Goal: Use online tool/utility: Utilize a website feature to perform a specific function

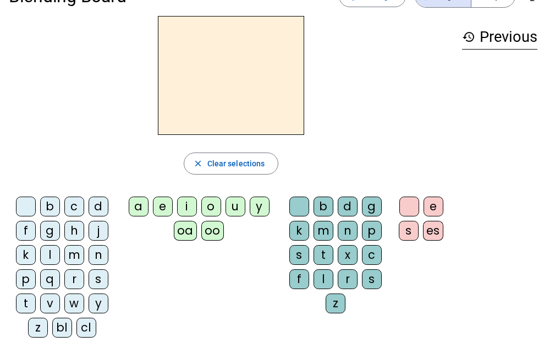
scroll to position [33, 0]
click at [26, 304] on div "t" at bounding box center [26, 303] width 20 height 20
click at [138, 205] on div "a" at bounding box center [139, 206] width 20 height 20
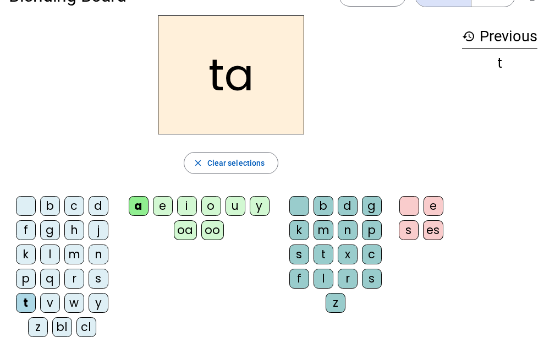
click at [50, 256] on div "l" at bounding box center [50, 254] width 20 height 20
click at [90, 279] on div "s" at bounding box center [99, 279] width 20 height 20
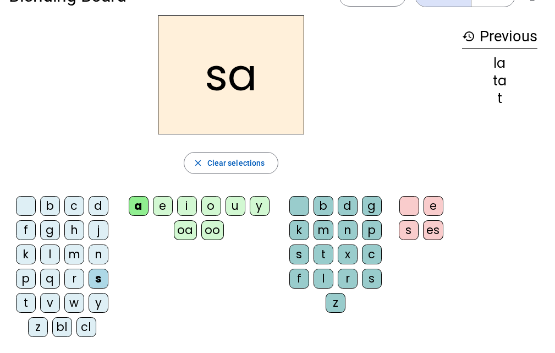
click at [325, 278] on div "l" at bounding box center [324, 279] width 20 height 20
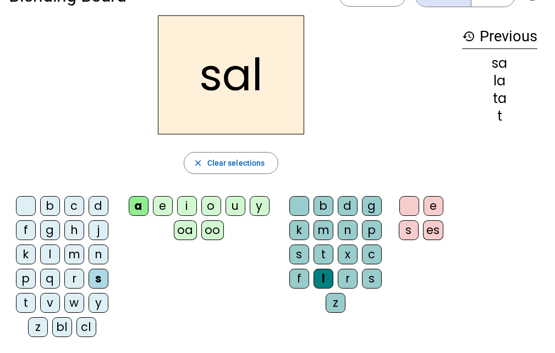
click at [50, 204] on div "b" at bounding box center [50, 206] width 20 height 20
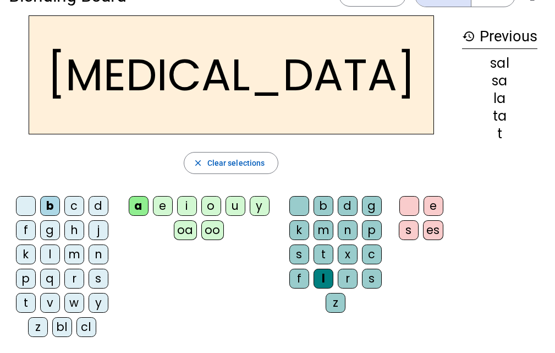
click at [74, 256] on div "m" at bounding box center [74, 254] width 20 height 20
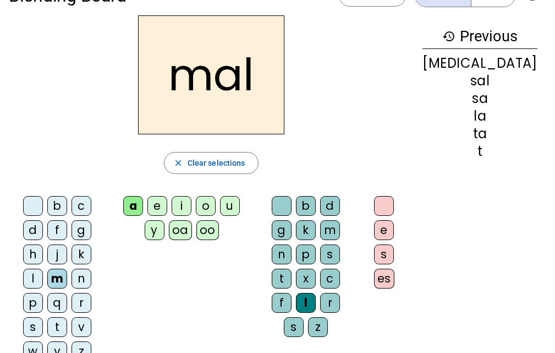
click at [184, 206] on div "i" at bounding box center [182, 206] width 20 height 20
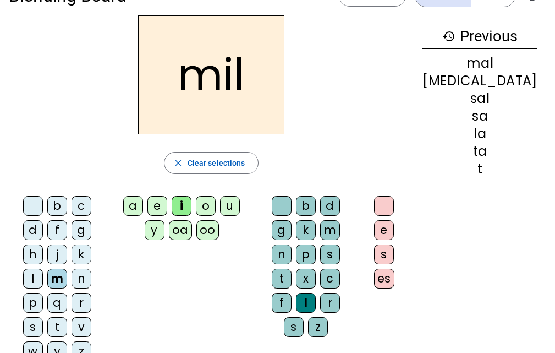
click at [43, 317] on div "s" at bounding box center [33, 327] width 20 height 20
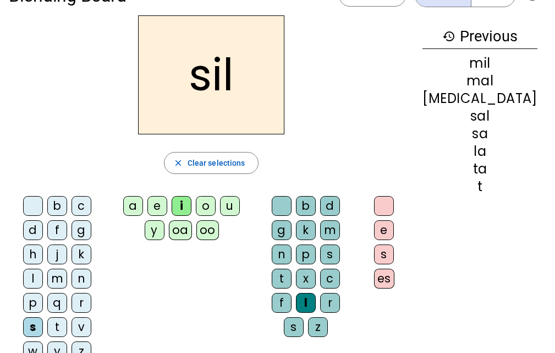
drag, startPoint x: 295, startPoint y: 206, endPoint x: 289, endPoint y: 209, distance: 6.9
click at [289, 209] on div "b d g k m n p s t x c f l r s z" at bounding box center [308, 268] width 92 height 145
click at [292, 206] on div at bounding box center [282, 206] width 20 height 20
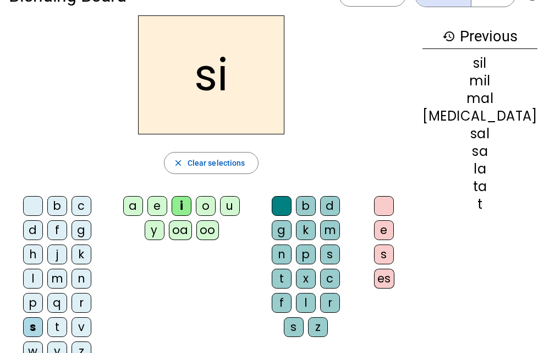
click at [165, 204] on div "e" at bounding box center [157, 206] width 20 height 20
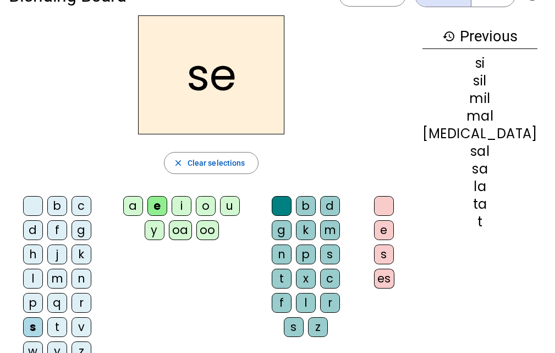
click at [238, 210] on div "u" at bounding box center [230, 206] width 20 height 20
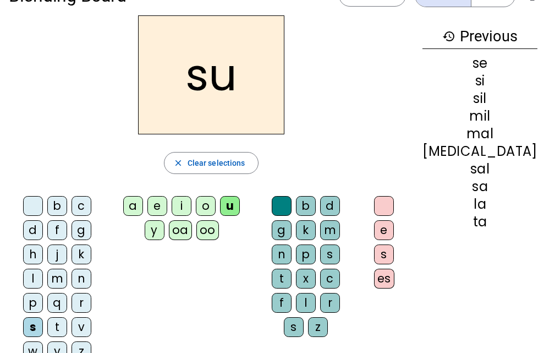
click at [340, 293] on div "r" at bounding box center [330, 303] width 20 height 20
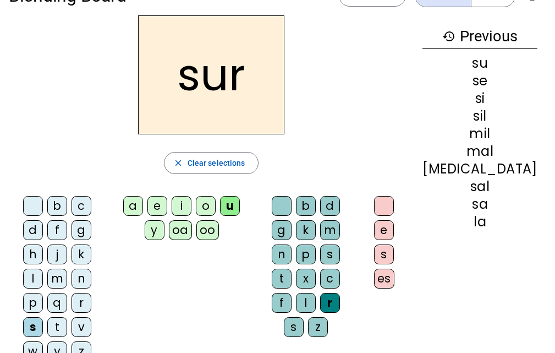
click at [67, 269] on div "m" at bounding box center [57, 279] width 20 height 20
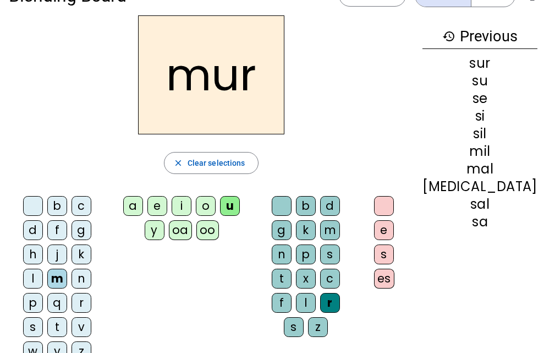
click at [43, 220] on div "d" at bounding box center [33, 230] width 20 height 20
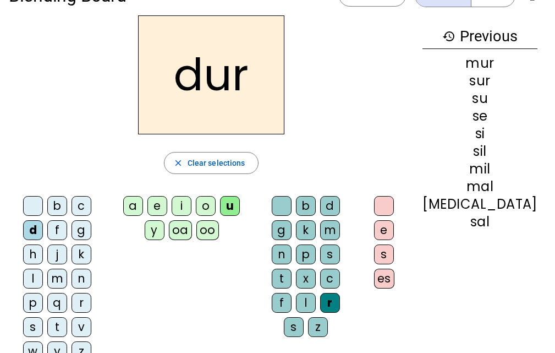
click at [292, 207] on div at bounding box center [282, 206] width 20 height 20
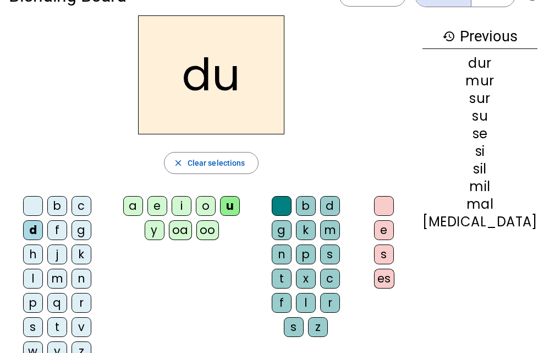
click at [49, 206] on div "b" at bounding box center [57, 206] width 20 height 20
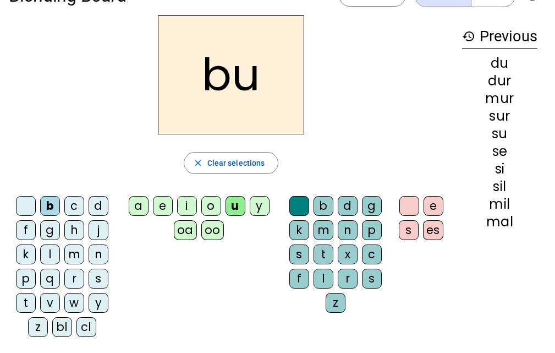
click at [51, 299] on div "v" at bounding box center [50, 303] width 20 height 20
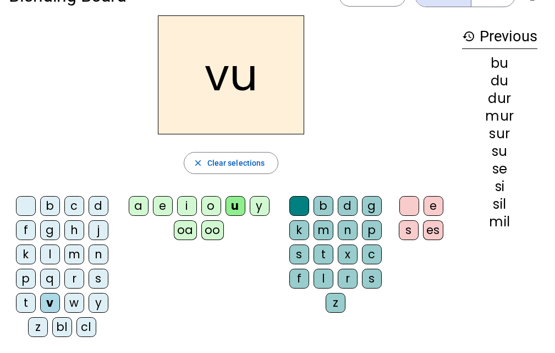
click at [28, 299] on div "t" at bounding box center [26, 303] width 20 height 20
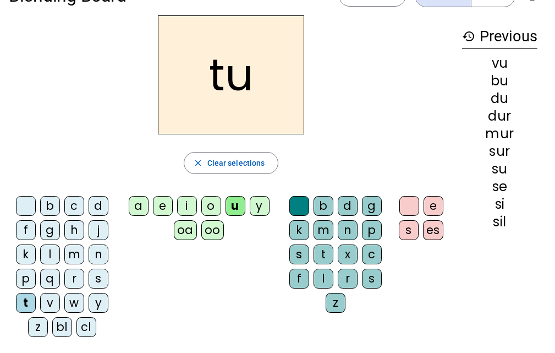
click at [168, 210] on div "e" at bounding box center [163, 206] width 20 height 20
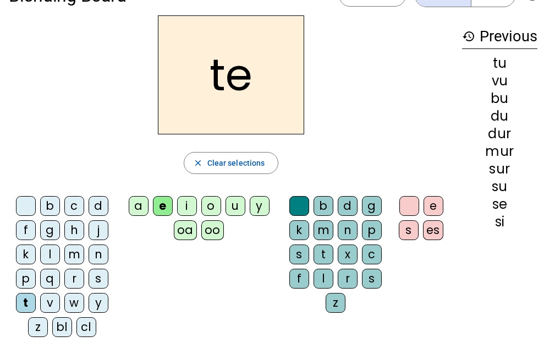
click at [50, 256] on div "l" at bounding box center [50, 254] width 20 height 20
